Goal: Information Seeking & Learning: Learn about a topic

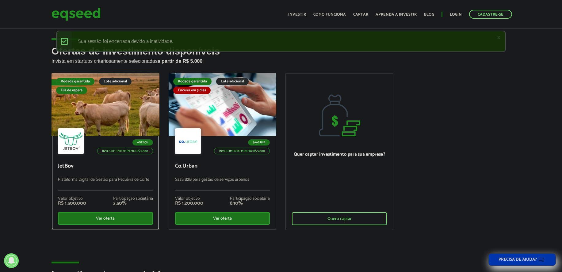
click at [121, 173] on div "Agtech Investimento mínimo: R$ 5.000 JetBov Plataforma Digital de Gestão para P…" at bounding box center [105, 183] width 107 height 94
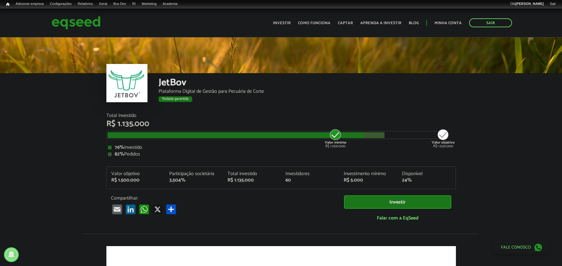
click at [25, 102] on div "JetBov Plataforma Digital de Gestão para Pecuária de Corte Rodada garantida Rod…" at bounding box center [281, 74] width 562 height 77
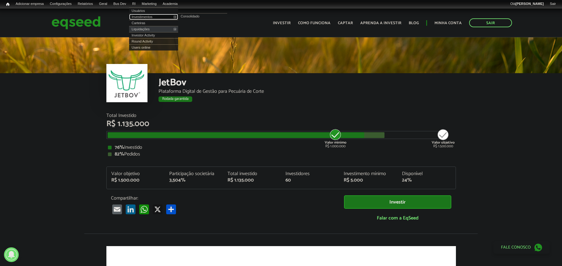
click at [150, 17] on link "Investimentos" at bounding box center [153, 17] width 49 height 6
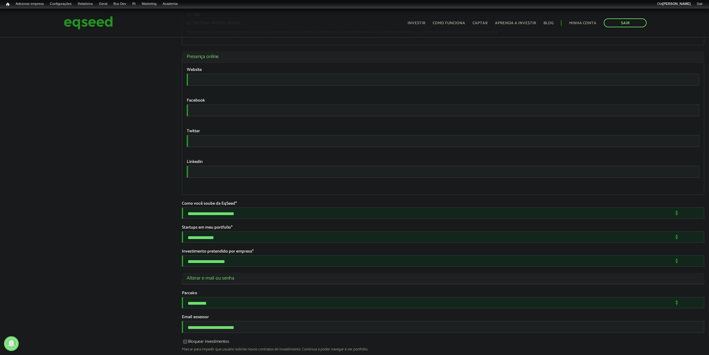
scroll to position [1038, 0]
